Goal: Find contact information: Find contact information

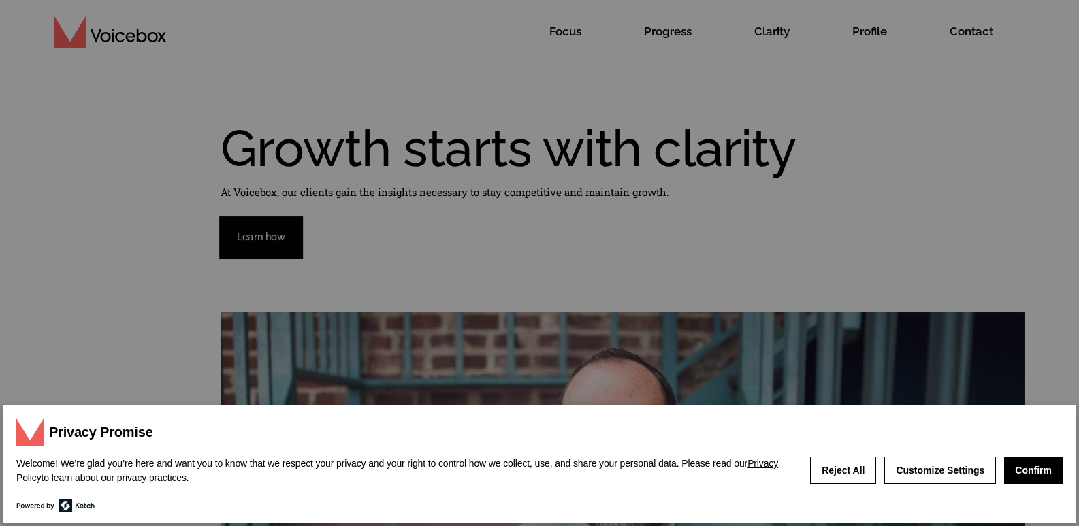
click at [918, 0] on link "Contact" at bounding box center [971, 31] width 106 height 63
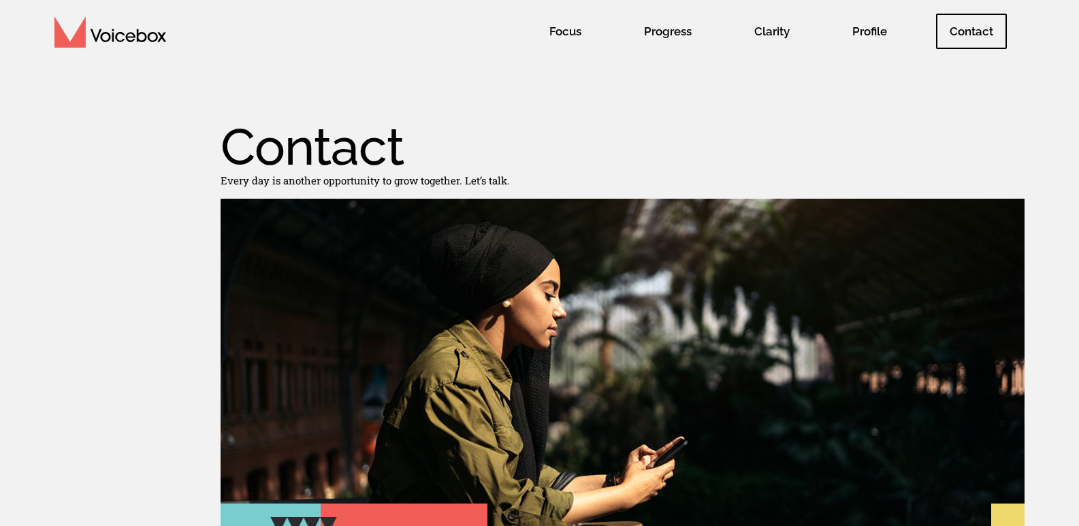
scroll to position [3, 0]
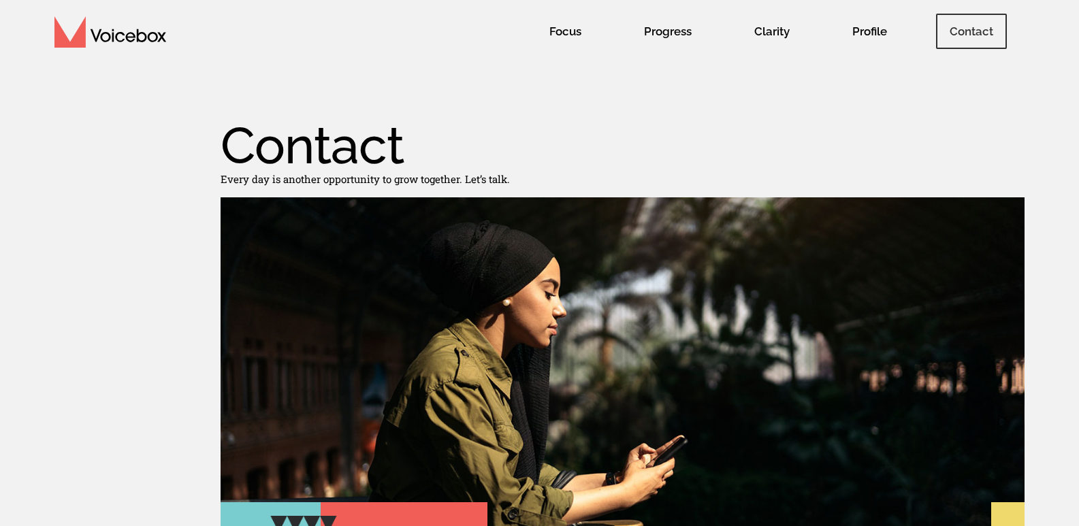
click at [964, 25] on span "Contact" at bounding box center [971, 31] width 71 height 35
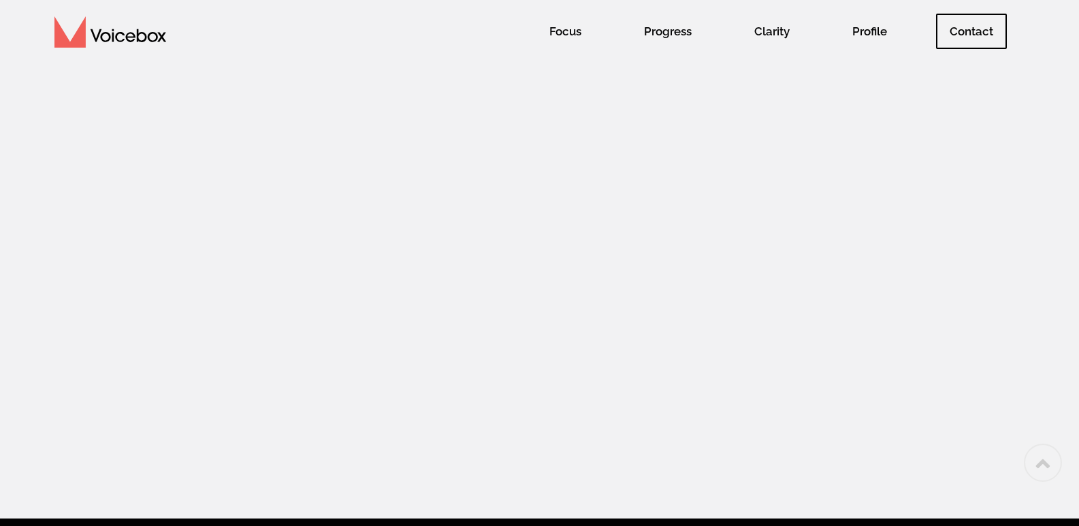
scroll to position [859, 0]
